Goal: Transaction & Acquisition: Purchase product/service

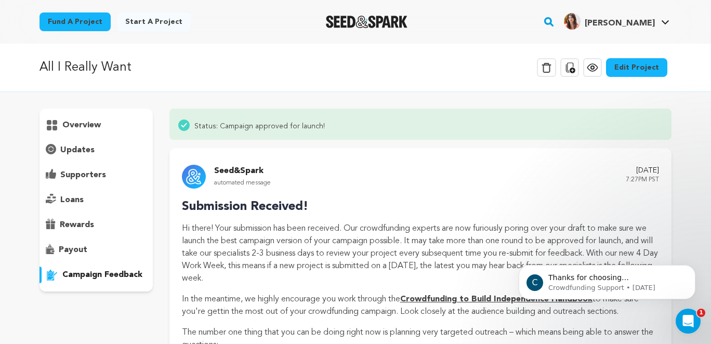
click at [97, 71] on p "All I Really Want" at bounding box center [86, 67] width 92 height 19
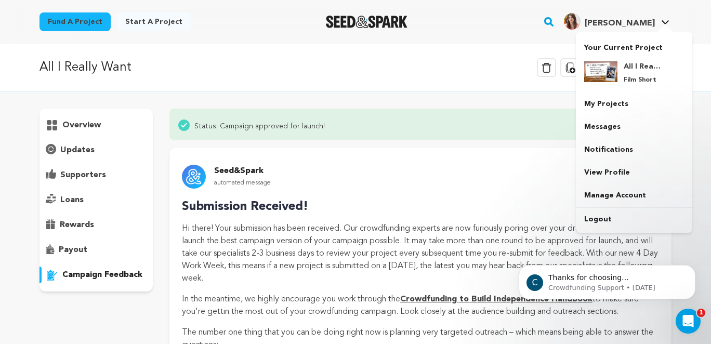
click at [635, 21] on span "[PERSON_NAME]" at bounding box center [620, 23] width 70 height 8
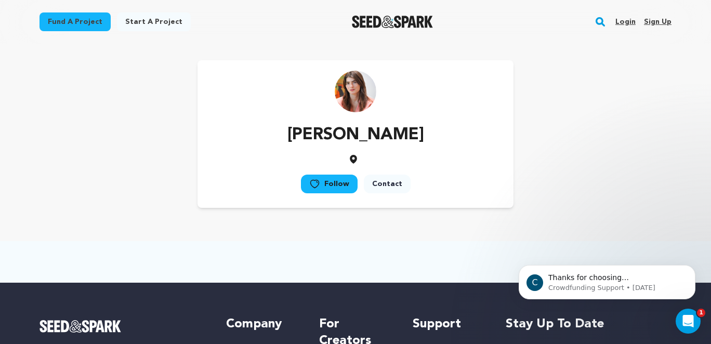
click at [619, 23] on link "Login" at bounding box center [625, 22] width 20 height 17
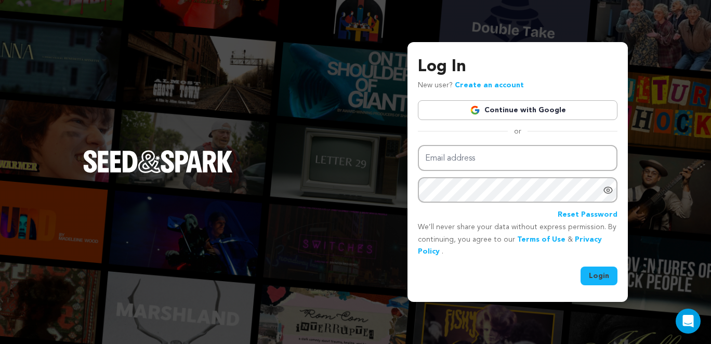
click at [527, 109] on link "Continue with Google" at bounding box center [518, 110] width 200 height 20
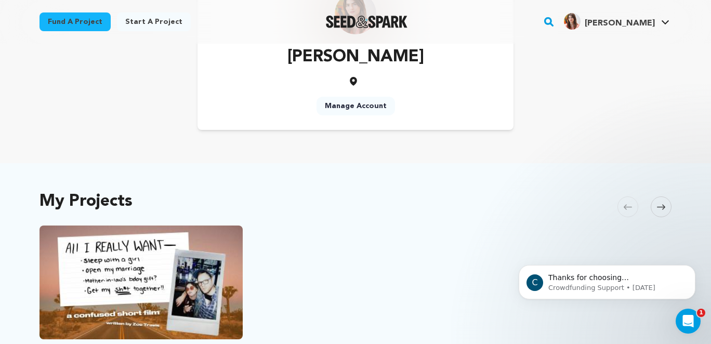
scroll to position [84, 0]
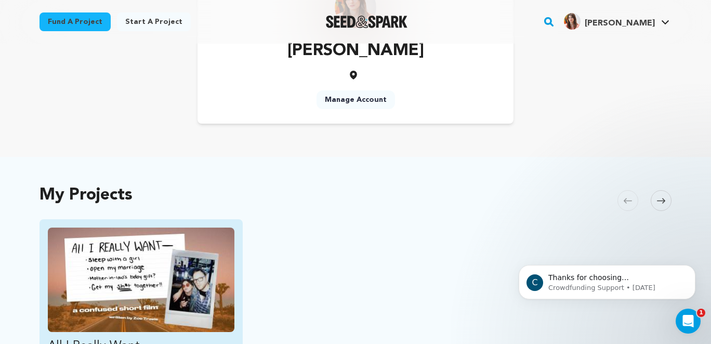
click at [218, 268] on img "Fund All I Really Want" at bounding box center [141, 280] width 187 height 104
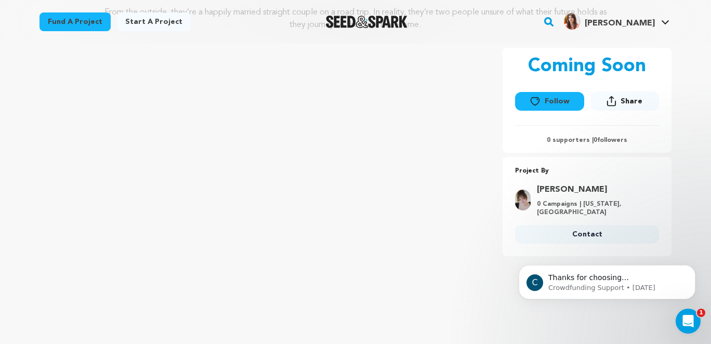
scroll to position [151, 0]
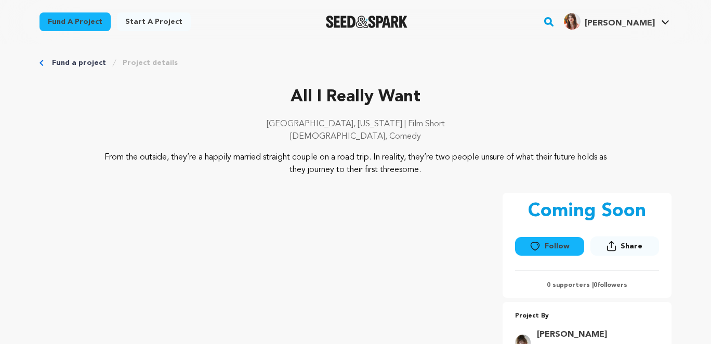
scroll to position [6, 0]
